Goal: Task Accomplishment & Management: Manage account settings

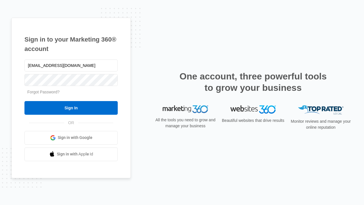
type input "dankie614@gmail.com"
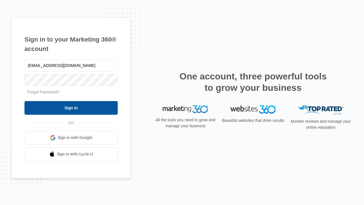
click at [71, 107] on input "Sign In" at bounding box center [70, 108] width 93 height 14
